Goal: Task Accomplishment & Management: Use online tool/utility

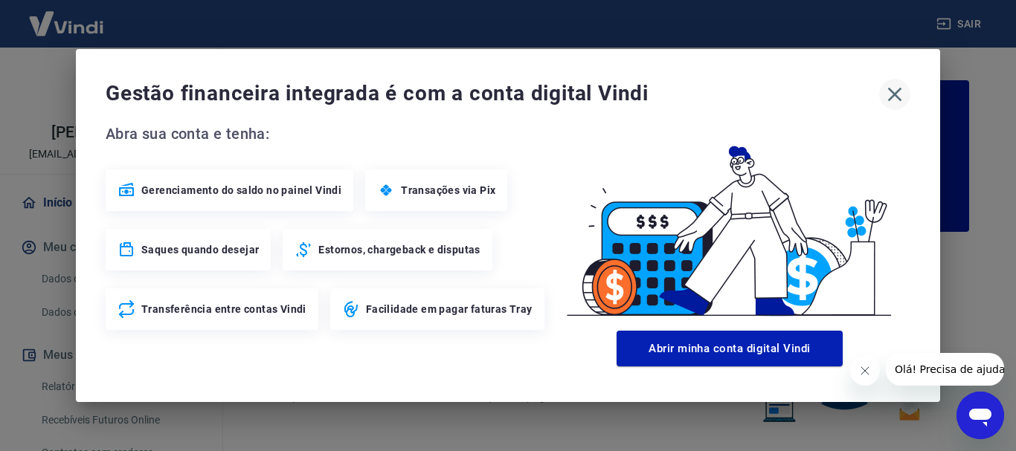
click at [898, 95] on icon "button" at bounding box center [895, 95] width 24 height 24
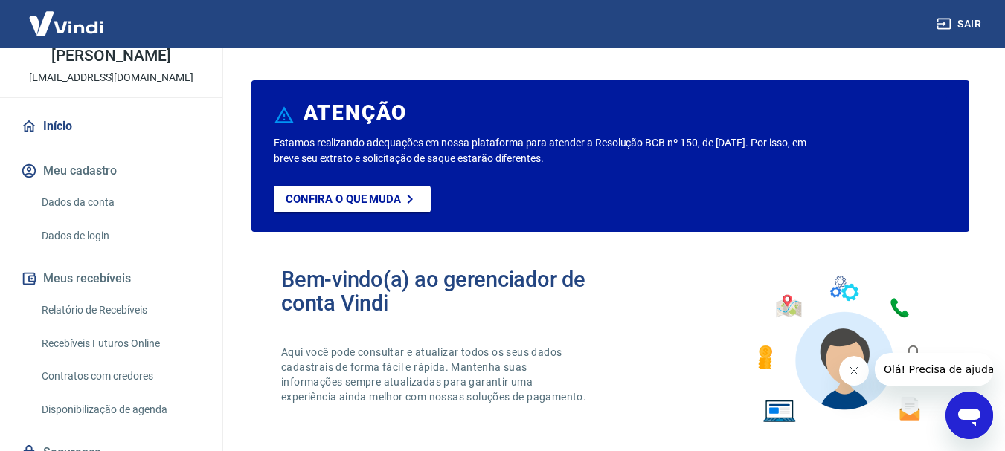
scroll to position [149, 0]
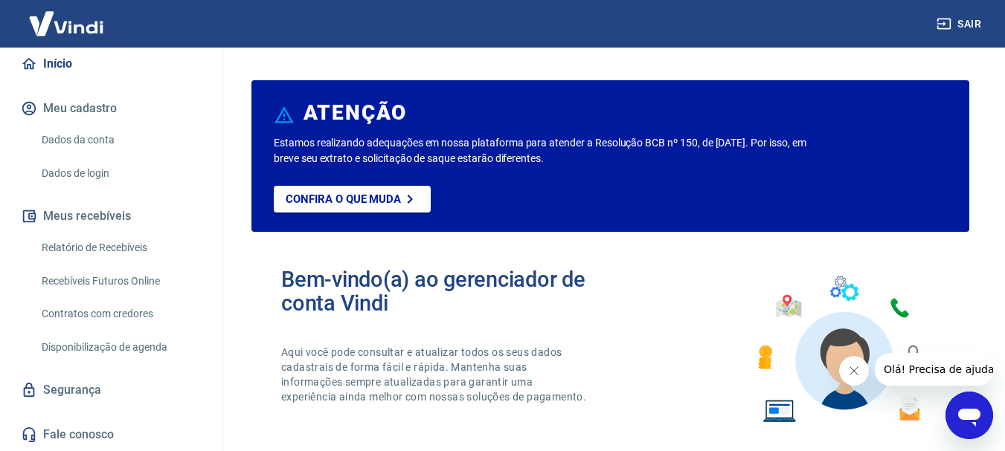
click at [108, 255] on link "Relatório de Recebíveis" at bounding box center [120, 248] width 169 height 30
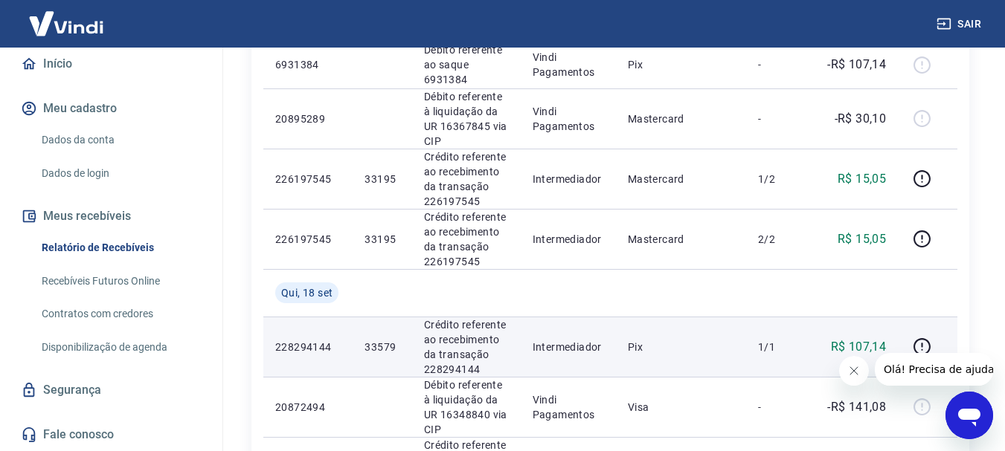
scroll to position [744, 0]
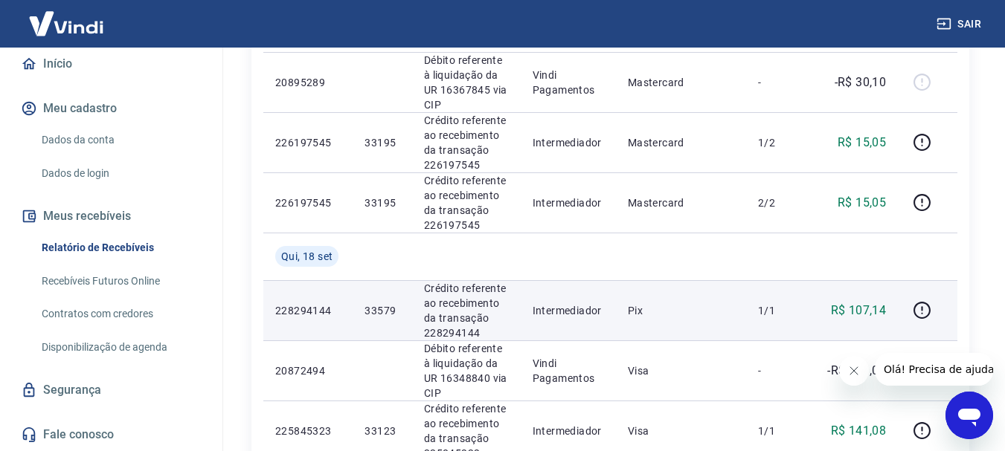
click at [381, 303] on p "33579" at bounding box center [381, 310] width 35 height 15
copy p "33579"
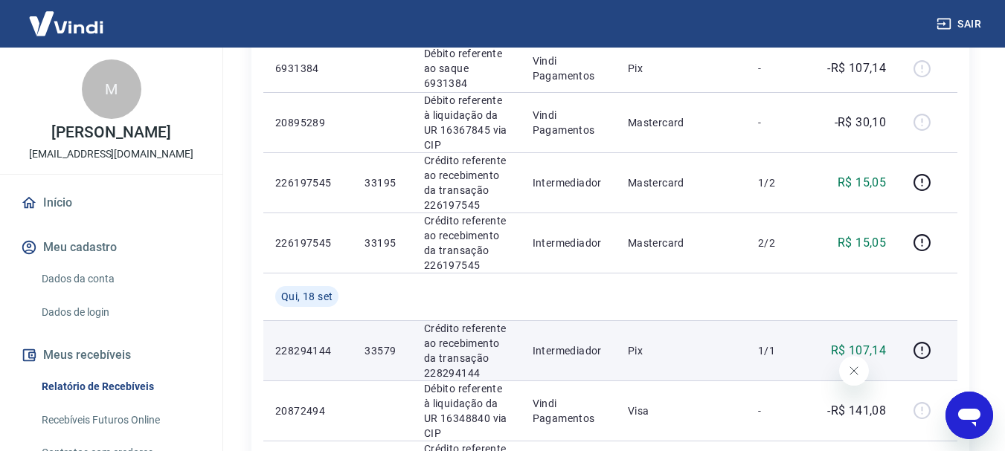
scroll to position [669, 0]
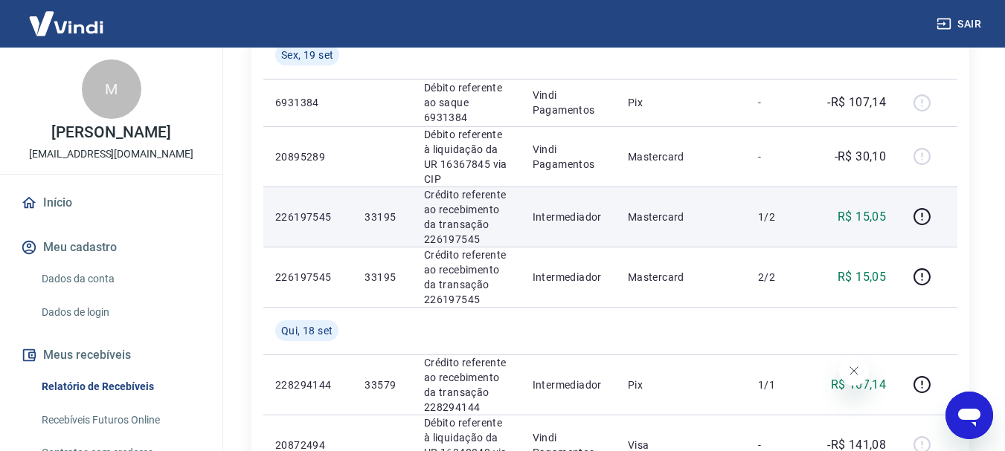
click at [387, 210] on p "33195" at bounding box center [381, 217] width 35 height 15
copy p "33195"
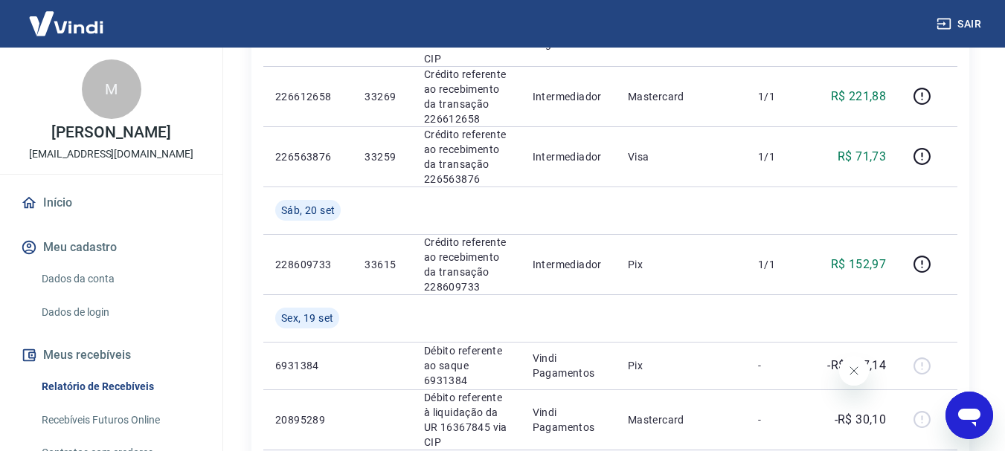
scroll to position [372, 0]
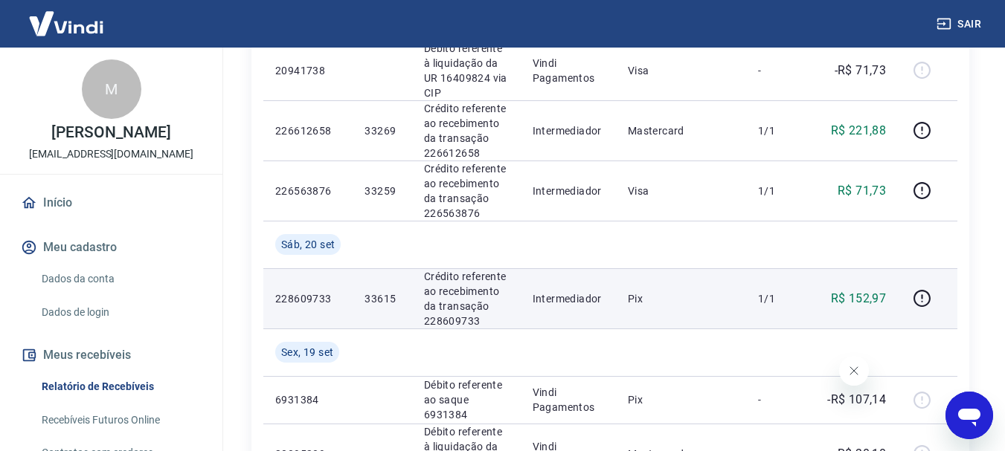
click at [388, 291] on p "33615" at bounding box center [381, 298] width 35 height 15
copy p "33615"
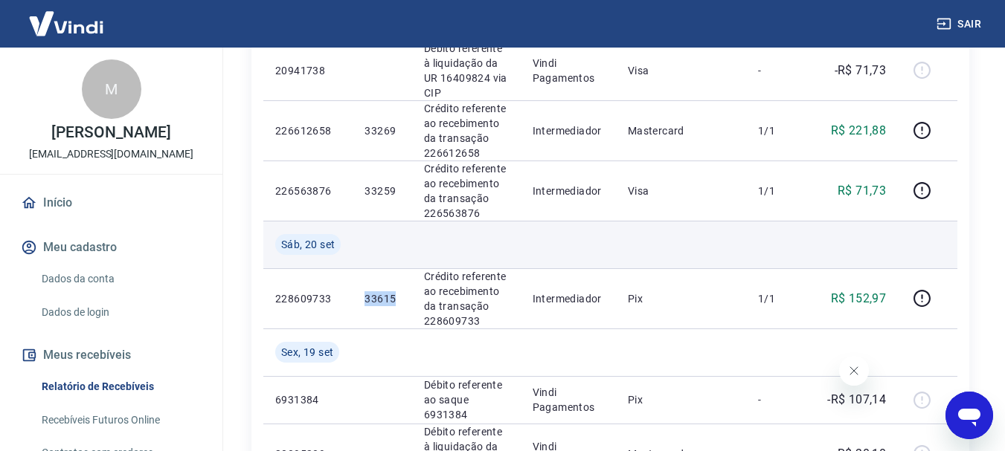
copy p "33615"
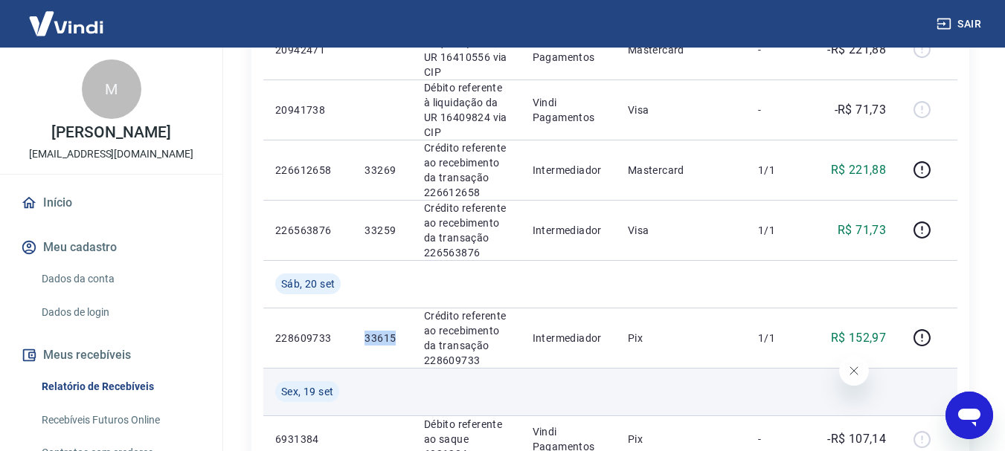
scroll to position [297, 0]
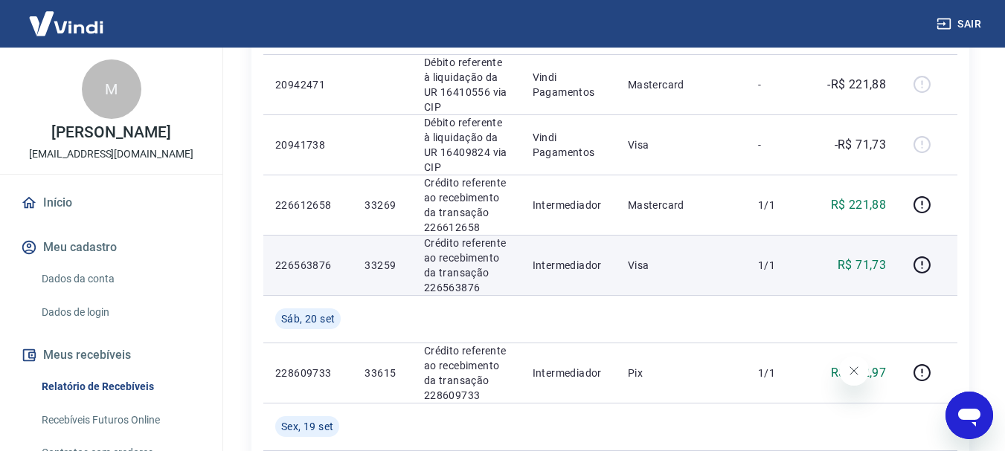
click at [374, 258] on p "33259" at bounding box center [381, 265] width 35 height 15
copy p "33259"
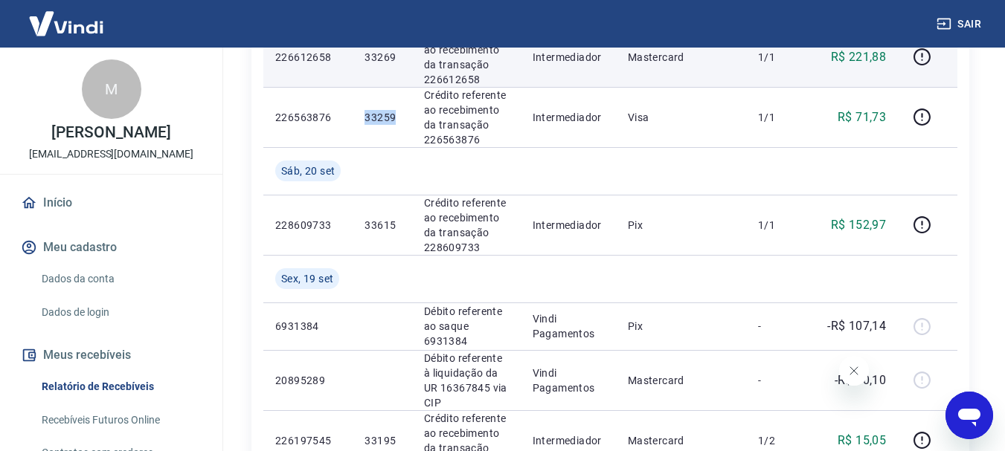
scroll to position [446, 0]
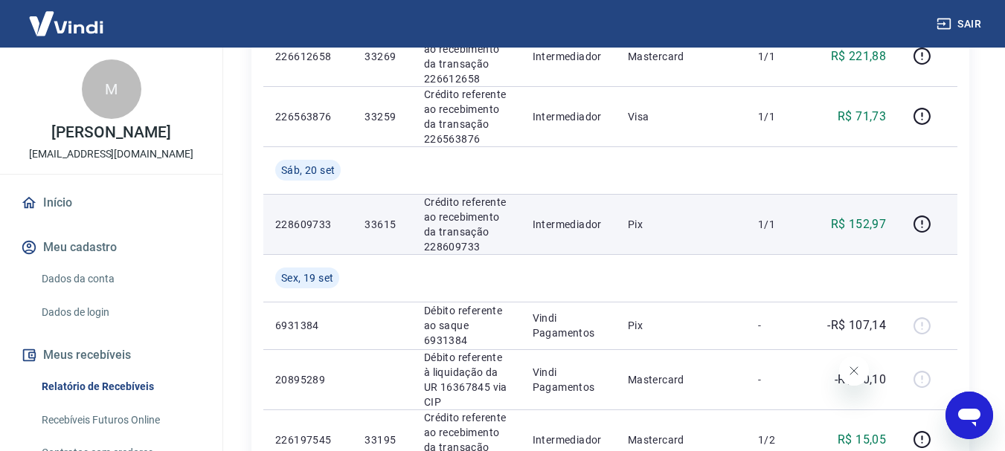
click at [386, 217] on p "33615" at bounding box center [381, 224] width 35 height 15
copy p "33615"
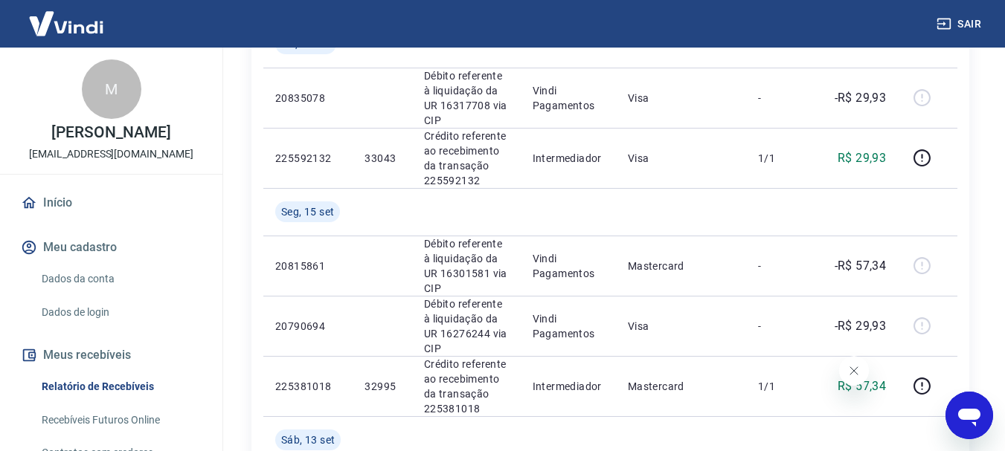
scroll to position [1190, 0]
